Goal: Task Accomplishment & Management: Complete application form

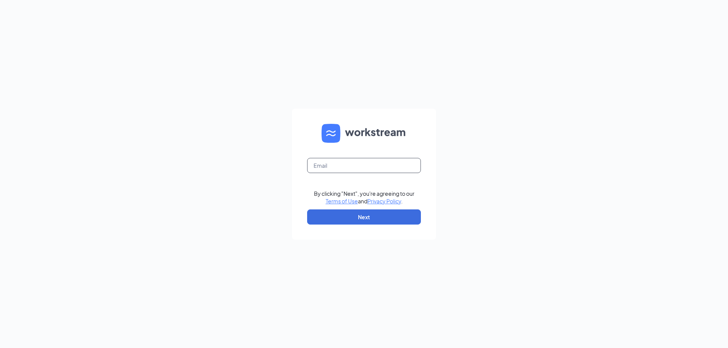
click at [375, 171] on input "text" at bounding box center [364, 165] width 114 height 15
type input "[EMAIL_ADDRESS][DOMAIN_NAME]"
click at [366, 218] on button "Next" at bounding box center [364, 217] width 114 height 15
click at [366, 218] on button "button" at bounding box center [364, 217] width 114 height 15
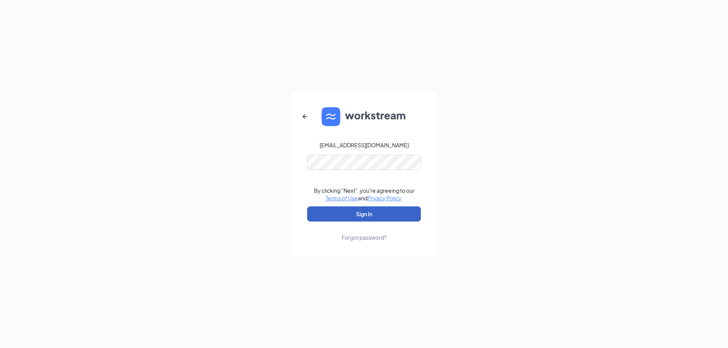
click at [366, 218] on button "Sign In" at bounding box center [364, 214] width 114 height 15
click at [366, 218] on button "submit" at bounding box center [364, 214] width 114 height 15
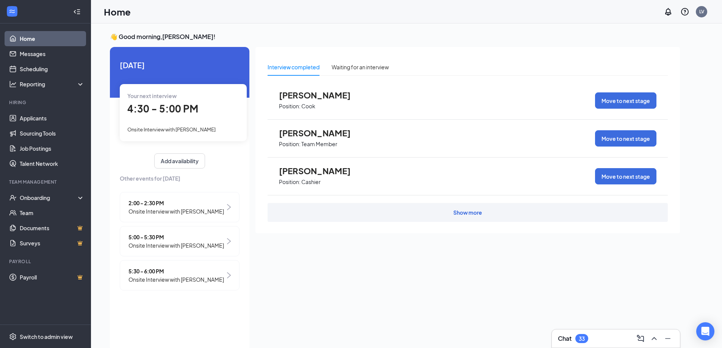
click at [463, 215] on div "Show more" at bounding box center [467, 213] width 29 height 8
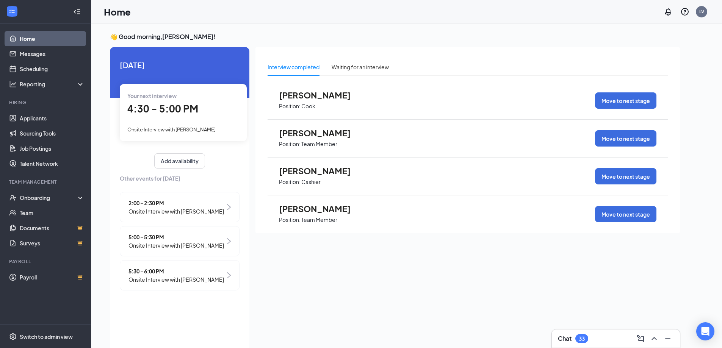
click at [668, 218] on div "Interview completed Waiting for an interview elvetta yarngo Position: Cook Move…" at bounding box center [468, 140] width 425 height 187
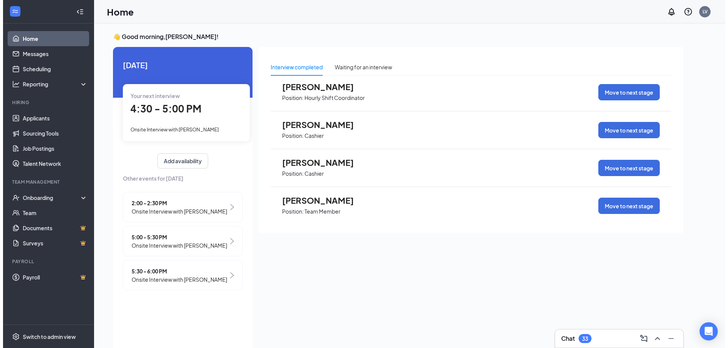
scroll to position [163, 0]
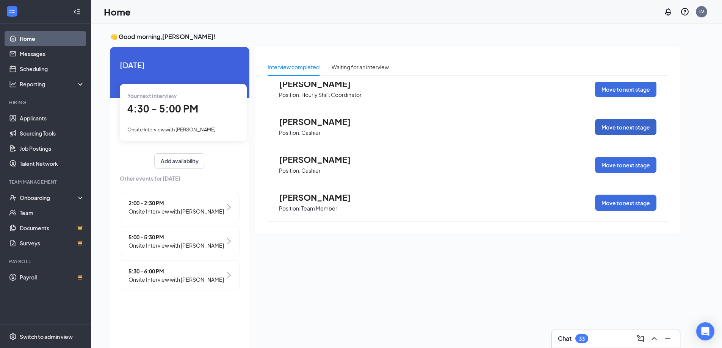
click at [629, 129] on button "Move to next stage" at bounding box center [625, 127] width 61 height 16
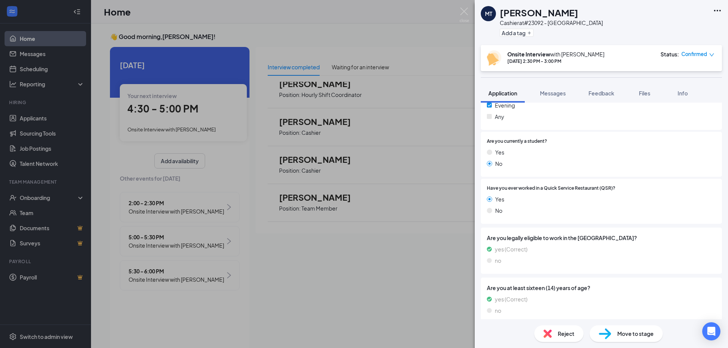
scroll to position [249, 0]
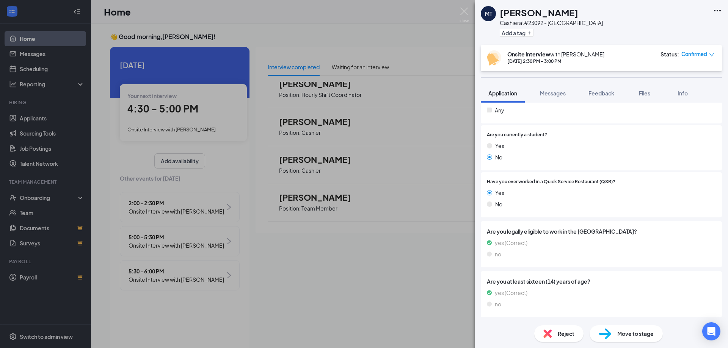
click at [637, 333] on span "Move to stage" at bounding box center [635, 334] width 36 height 8
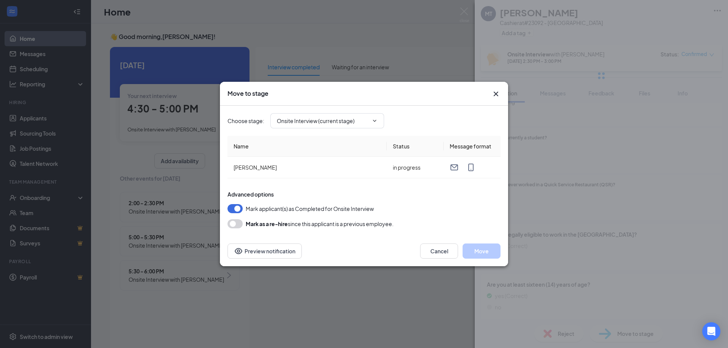
type input "Hiring Complete (final stage)"
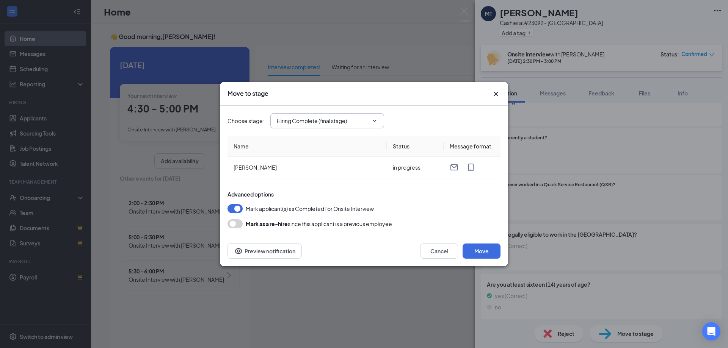
click at [374, 120] on icon "ChevronDown" at bounding box center [375, 121] width 6 height 6
click at [477, 247] on button "Move" at bounding box center [482, 251] width 38 height 15
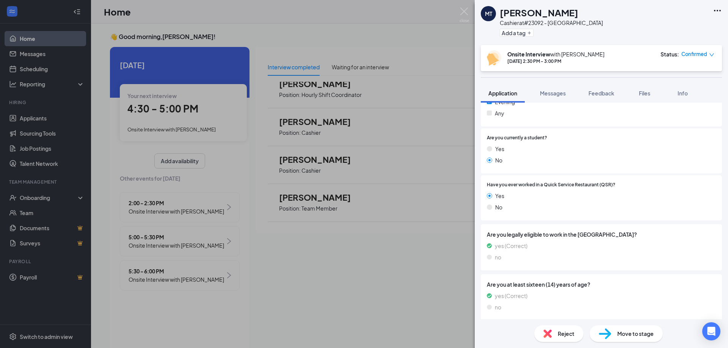
click at [623, 331] on span "Move to stage" at bounding box center [635, 334] width 36 height 8
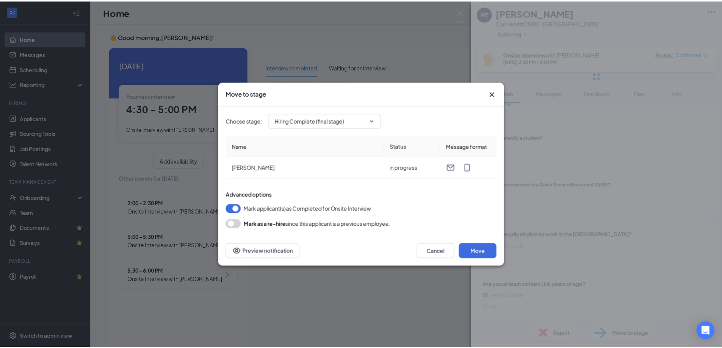
scroll to position [214, 0]
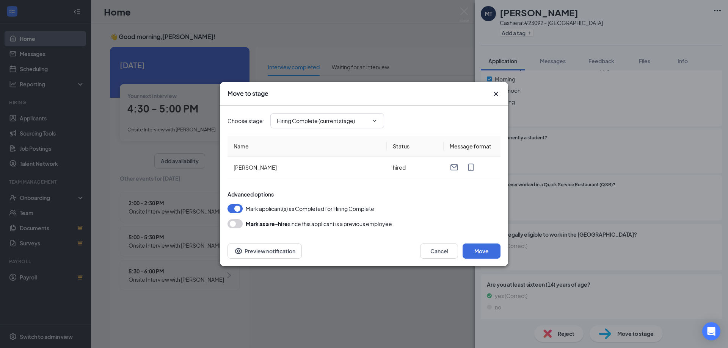
click at [496, 94] on icon "Cross" at bounding box center [496, 94] width 5 height 5
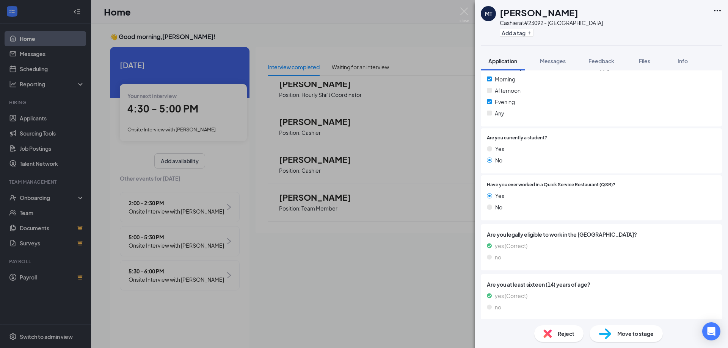
click at [450, 119] on div "MT Mikell Taylor Cashier at #23092 - WEST FARGO Add a tag Application Messages …" at bounding box center [364, 174] width 728 height 348
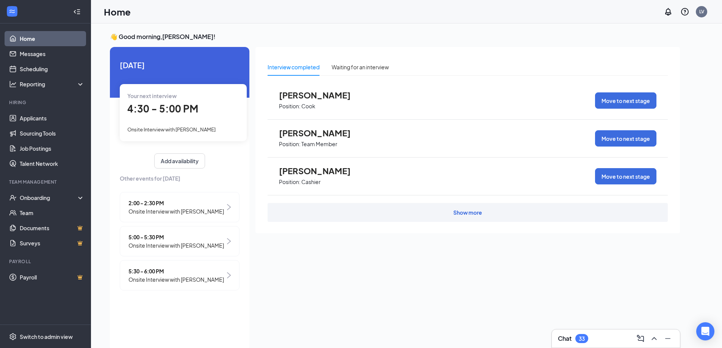
click at [466, 213] on div "Show more" at bounding box center [467, 213] width 29 height 8
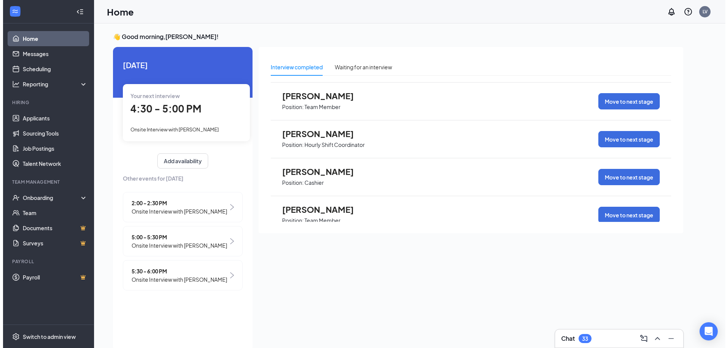
scroll to position [125, 0]
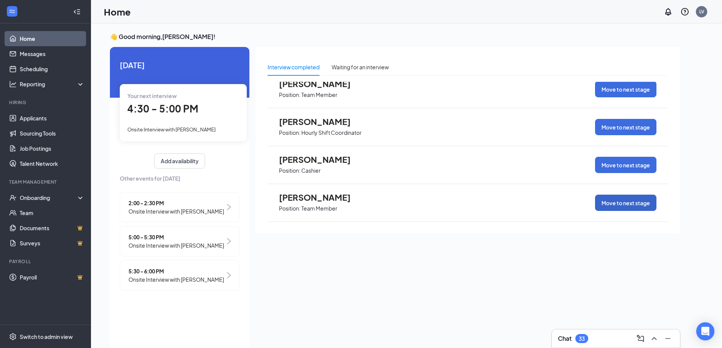
click at [617, 204] on button "Move to next stage" at bounding box center [625, 203] width 61 height 16
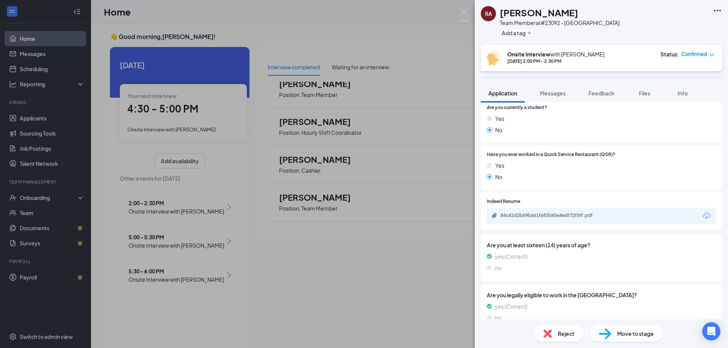
scroll to position [269, 0]
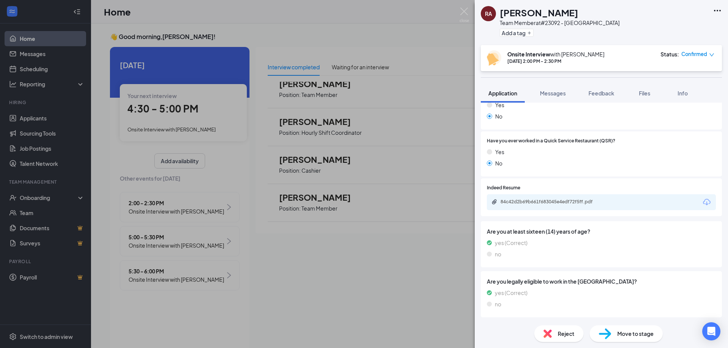
click at [641, 336] on span "Move to stage" at bounding box center [635, 334] width 36 height 8
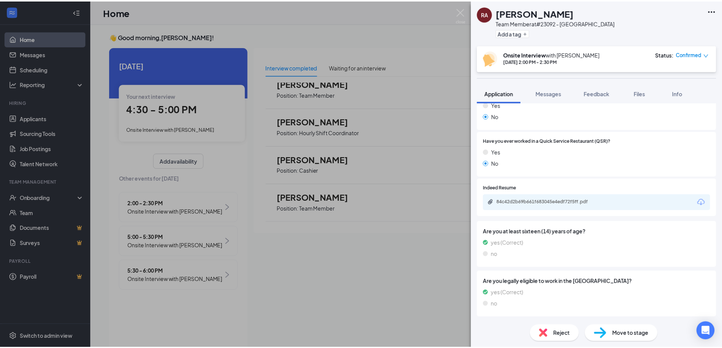
scroll to position [267, 0]
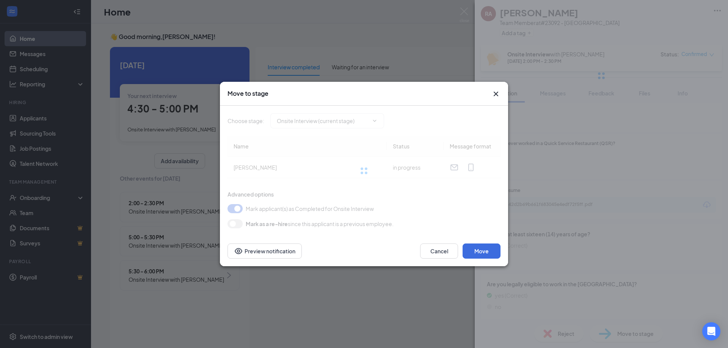
type input "Hiring Complete (final stage)"
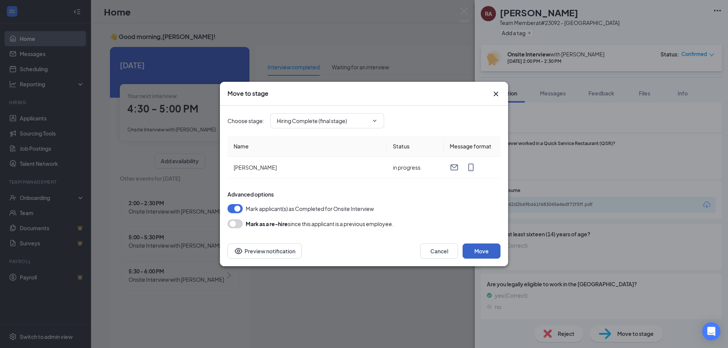
click at [481, 256] on button "Move" at bounding box center [482, 251] width 38 height 15
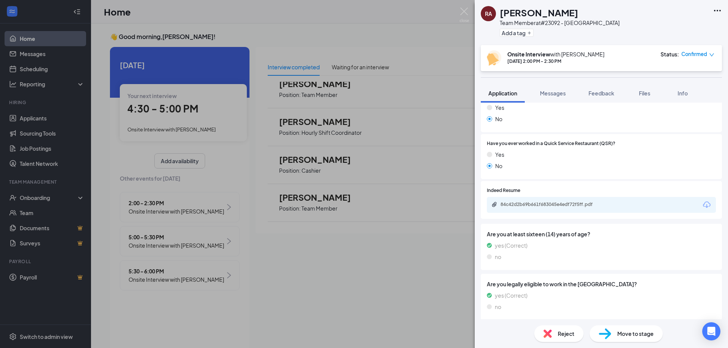
click at [414, 283] on div "RA Rene Atinon Team Member at #23092 - WEST FARGO Add a tag Onsite Interview wi…" at bounding box center [364, 174] width 728 height 348
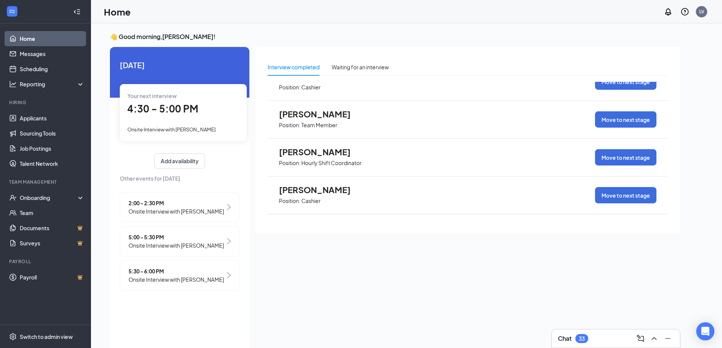
scroll to position [125, 0]
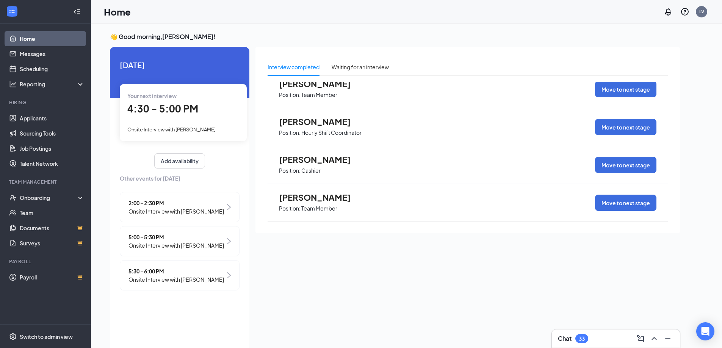
click at [505, 268] on div "Interview completed Waiting for an interview elvetta yarngo Position: Cook Move…" at bounding box center [468, 197] width 425 height 300
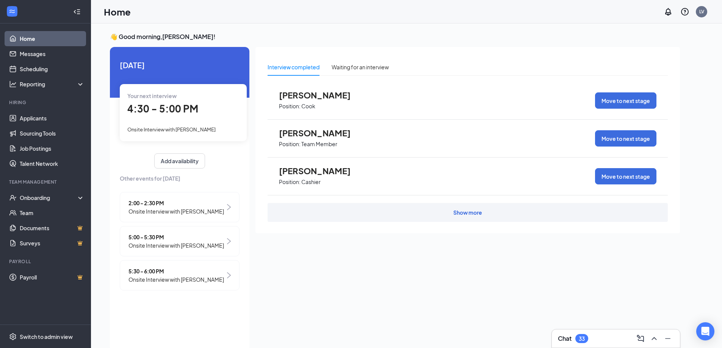
click at [469, 214] on div "Show more" at bounding box center [467, 213] width 29 height 8
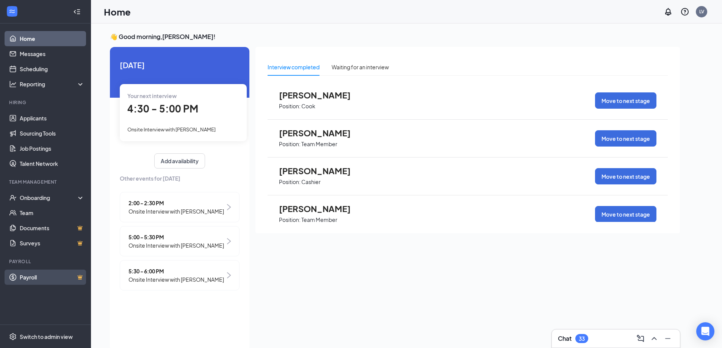
click at [24, 277] on link "Payroll" at bounding box center [52, 277] width 65 height 15
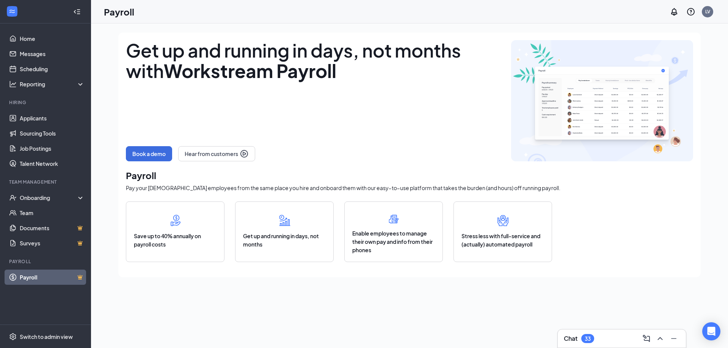
click at [566, 340] on h3 "Chat" at bounding box center [571, 339] width 14 height 8
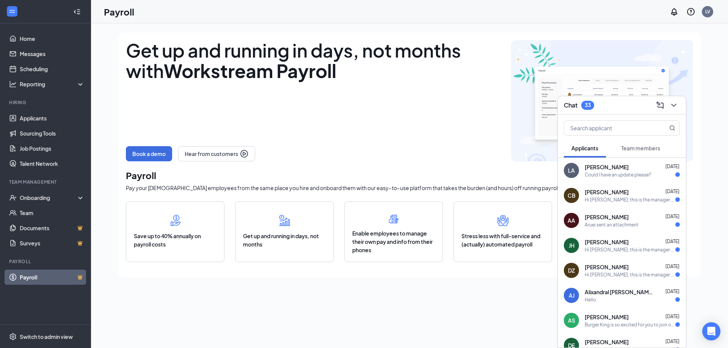
click at [637, 172] on div "Could I have an update please?" at bounding box center [618, 175] width 66 height 6
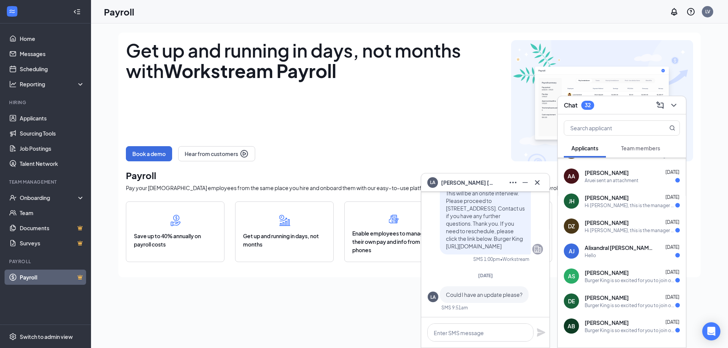
scroll to position [73, 0]
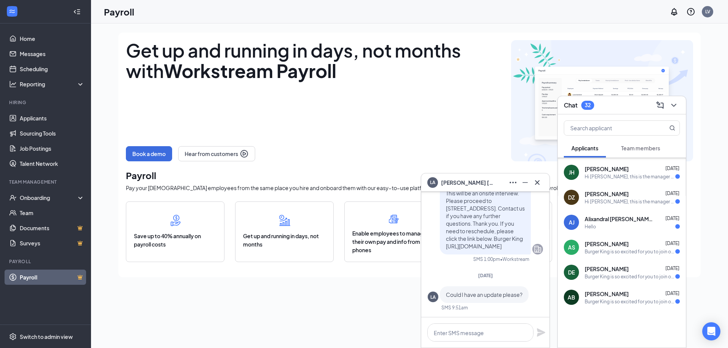
click at [651, 280] on div "Burger King is so excited for you to join our team! Do you know anyone else who…" at bounding box center [630, 277] width 91 height 6
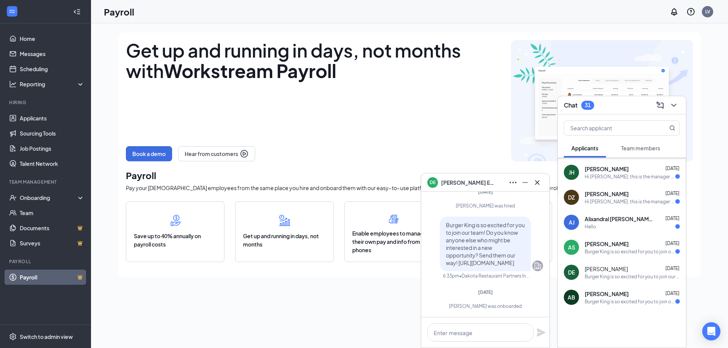
click at [398, 136] on div "Get up and running in days, not months with Workstream Payroll Book a demo Hear…" at bounding box center [315, 100] width 378 height 121
click at [423, 141] on div "Get up and running in days, not months with Workstream Payroll Book a demo Hear…" at bounding box center [315, 100] width 378 height 121
click at [487, 100] on div "Get up and running in days, not months with Workstream Payroll Book a demo Hear…" at bounding box center [315, 100] width 378 height 121
click at [540, 181] on icon "Cross" at bounding box center [537, 182] width 9 height 9
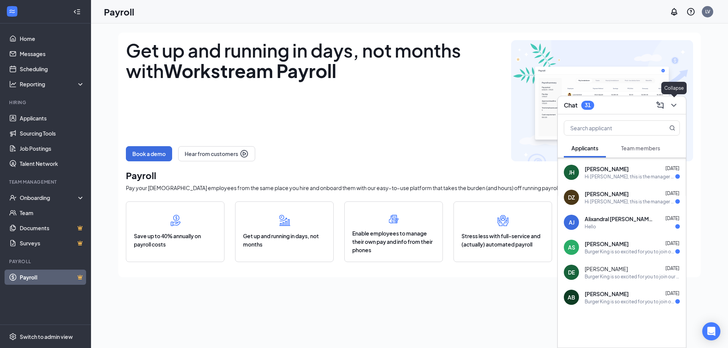
click at [676, 108] on icon "ChevronDown" at bounding box center [673, 105] width 9 height 9
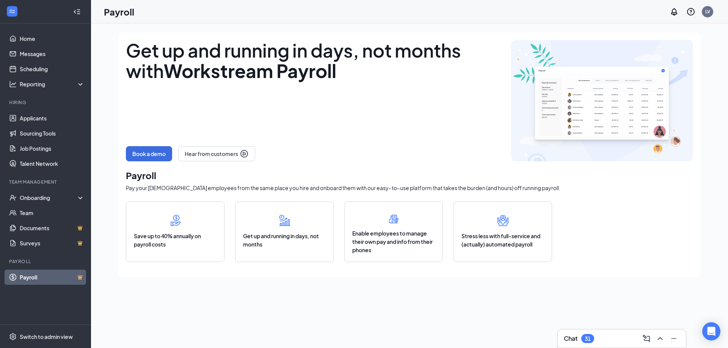
scroll to position [0, 0]
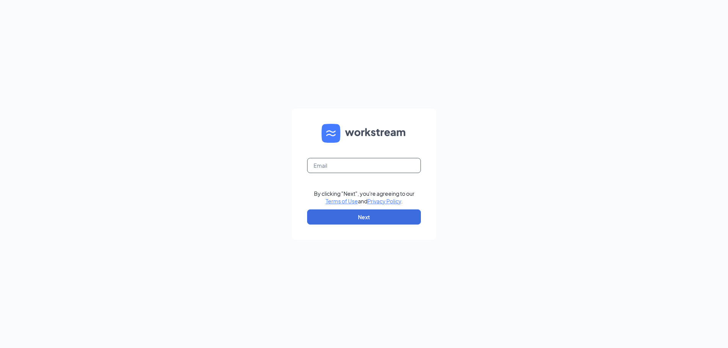
click at [376, 171] on input "text" at bounding box center [364, 165] width 114 height 15
type input "[EMAIL_ADDRESS][DOMAIN_NAME]"
click at [376, 216] on button "Next" at bounding box center [364, 217] width 114 height 15
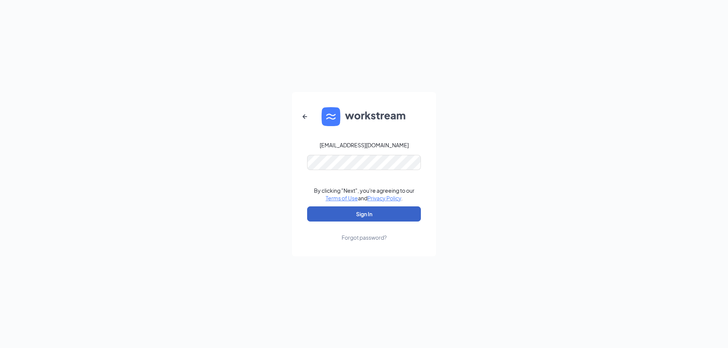
click at [367, 216] on button "Sign In" at bounding box center [364, 214] width 114 height 15
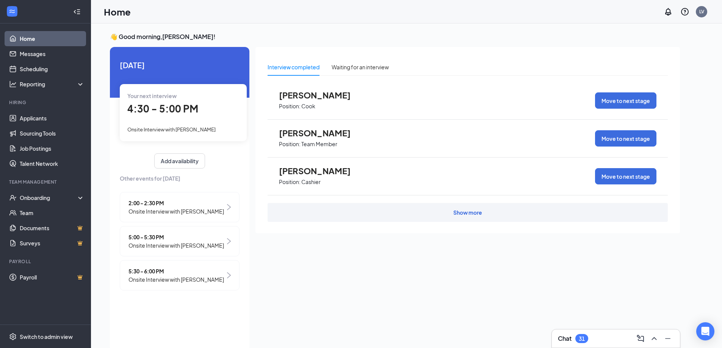
click at [474, 209] on div "Show more" at bounding box center [467, 213] width 29 height 8
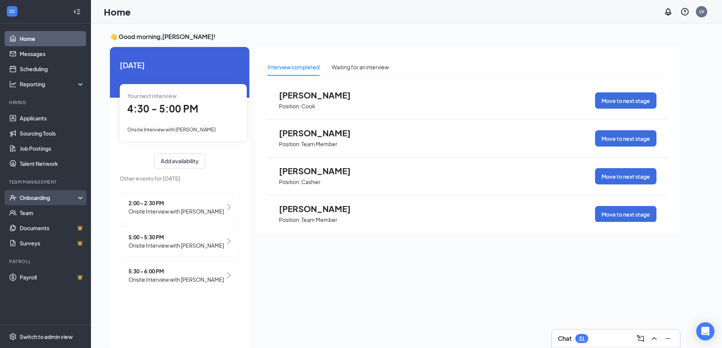
click at [43, 201] on div "Onboarding" at bounding box center [49, 198] width 58 height 8
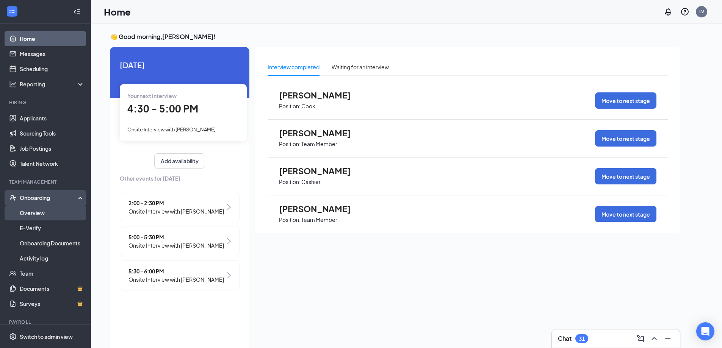
click at [48, 210] on link "Overview" at bounding box center [52, 212] width 65 height 15
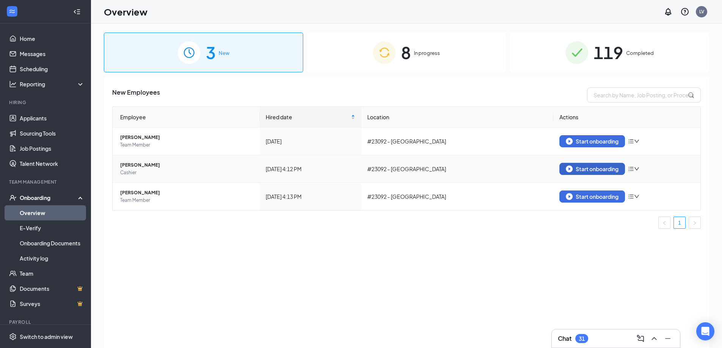
click at [574, 166] on div "Start onboarding" at bounding box center [592, 169] width 53 height 7
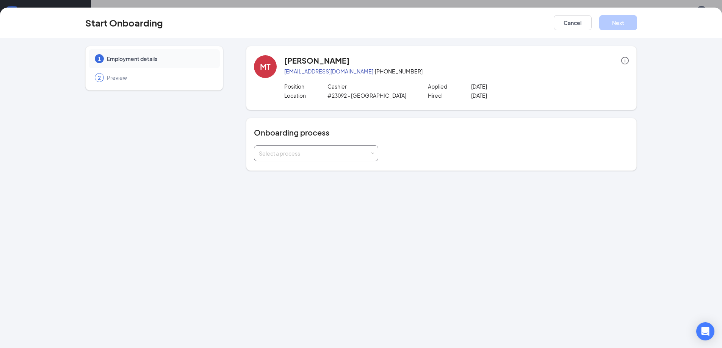
click at [375, 154] on div "Select a process" at bounding box center [316, 154] width 124 height 16
click at [328, 170] on li "Onboarding Process" at bounding box center [316, 170] width 124 height 14
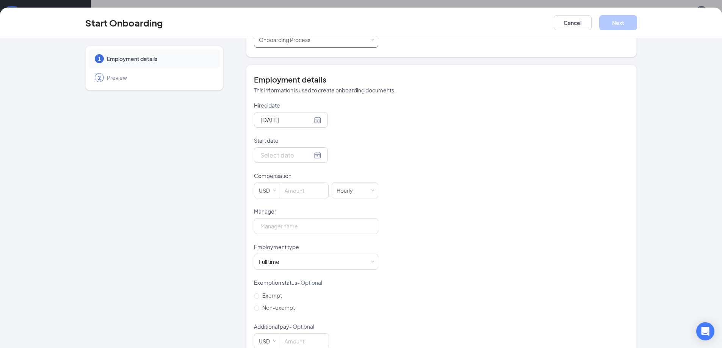
scroll to position [132, 0]
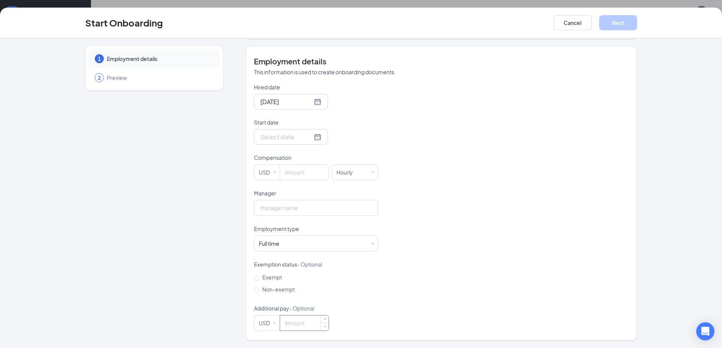
click at [280, 322] on input at bounding box center [304, 323] width 49 height 15
click at [364, 305] on form "Hired date [DATE] Start date Compensation USD [DEMOGRAPHIC_DATA] Manager Employ…" at bounding box center [316, 207] width 124 height 248
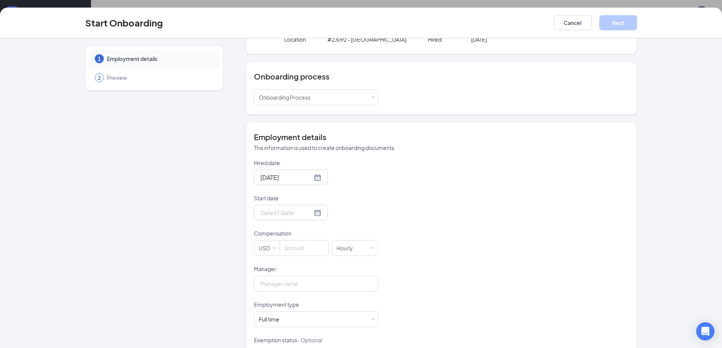
drag, startPoint x: 364, startPoint y: 305, endPoint x: 405, endPoint y: 347, distance: 57.6
click at [376, 317] on div "Hired date [DATE] Start date Compensation USD [DEMOGRAPHIC_DATA] Manager Employ…" at bounding box center [441, 283] width 375 height 248
